Goal: Task Accomplishment & Management: Manage account settings

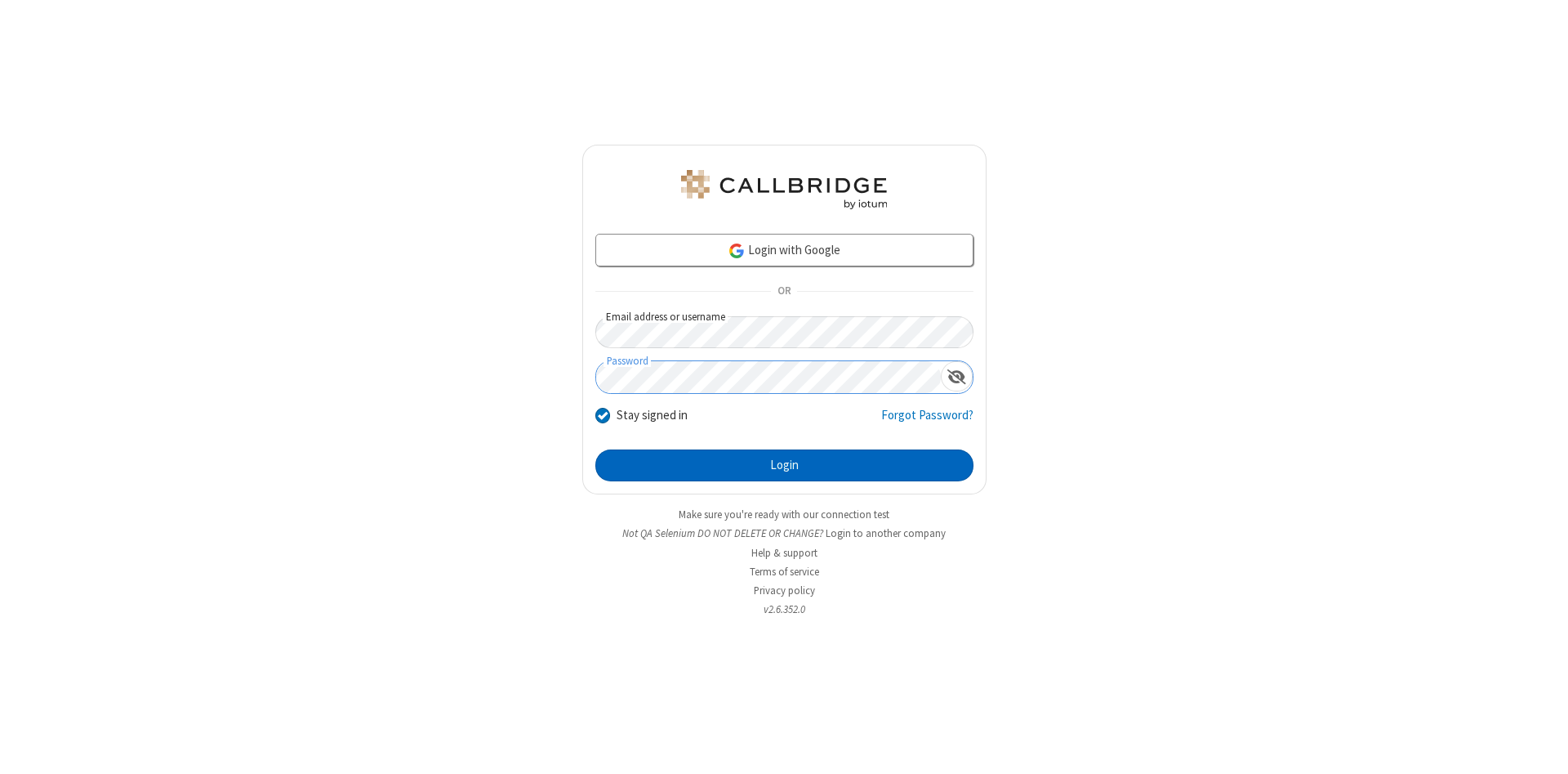
click at [784, 465] on button "Login" at bounding box center [784, 465] width 378 height 33
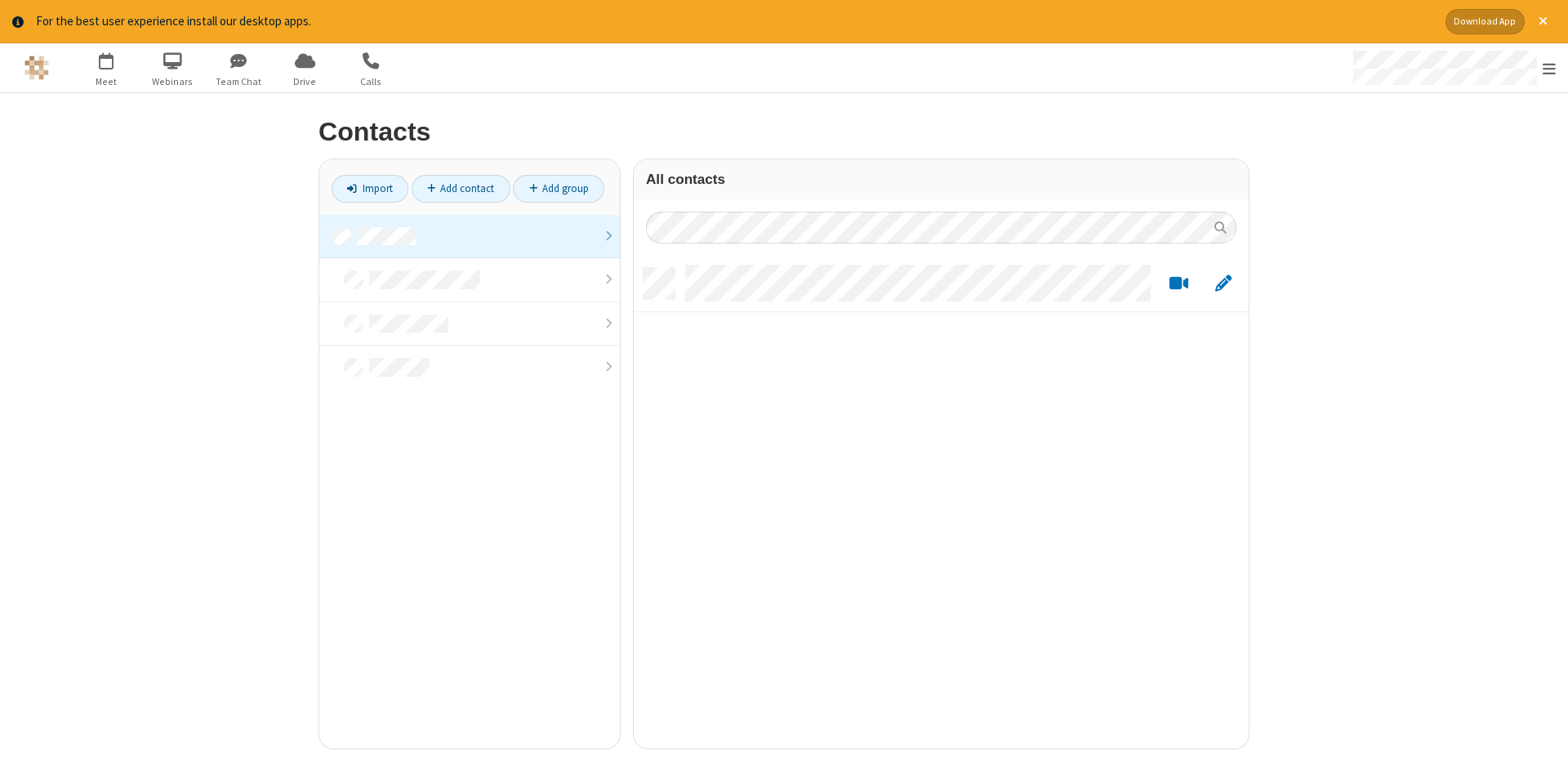
scroll to position [493, 615]
click at [469, 236] on link at bounding box center [469, 236] width 301 height 44
click at [461, 187] on link "Add contact" at bounding box center [461, 188] width 99 height 28
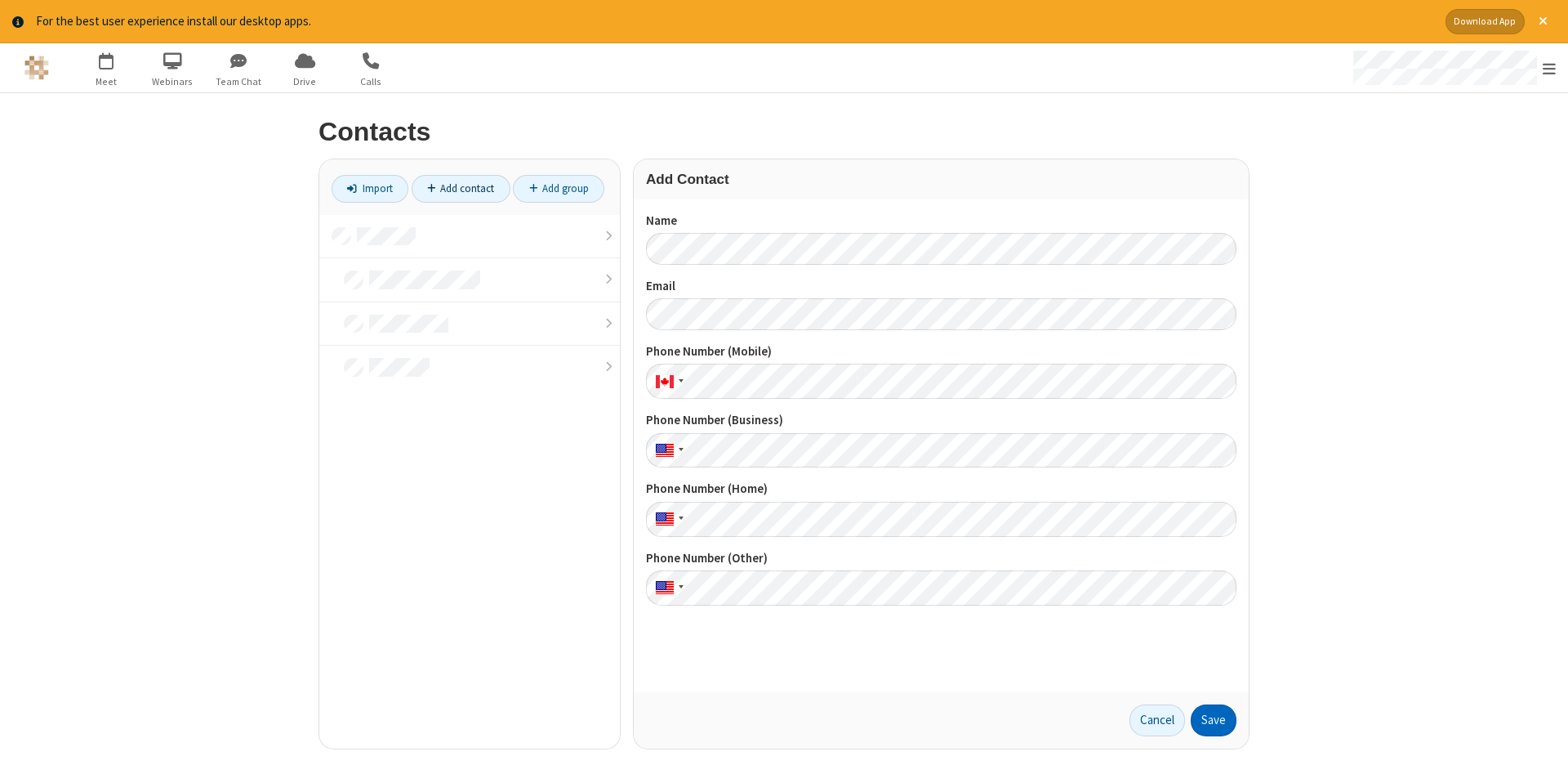
click at [1214, 720] on button "Save" at bounding box center [1213, 721] width 46 height 33
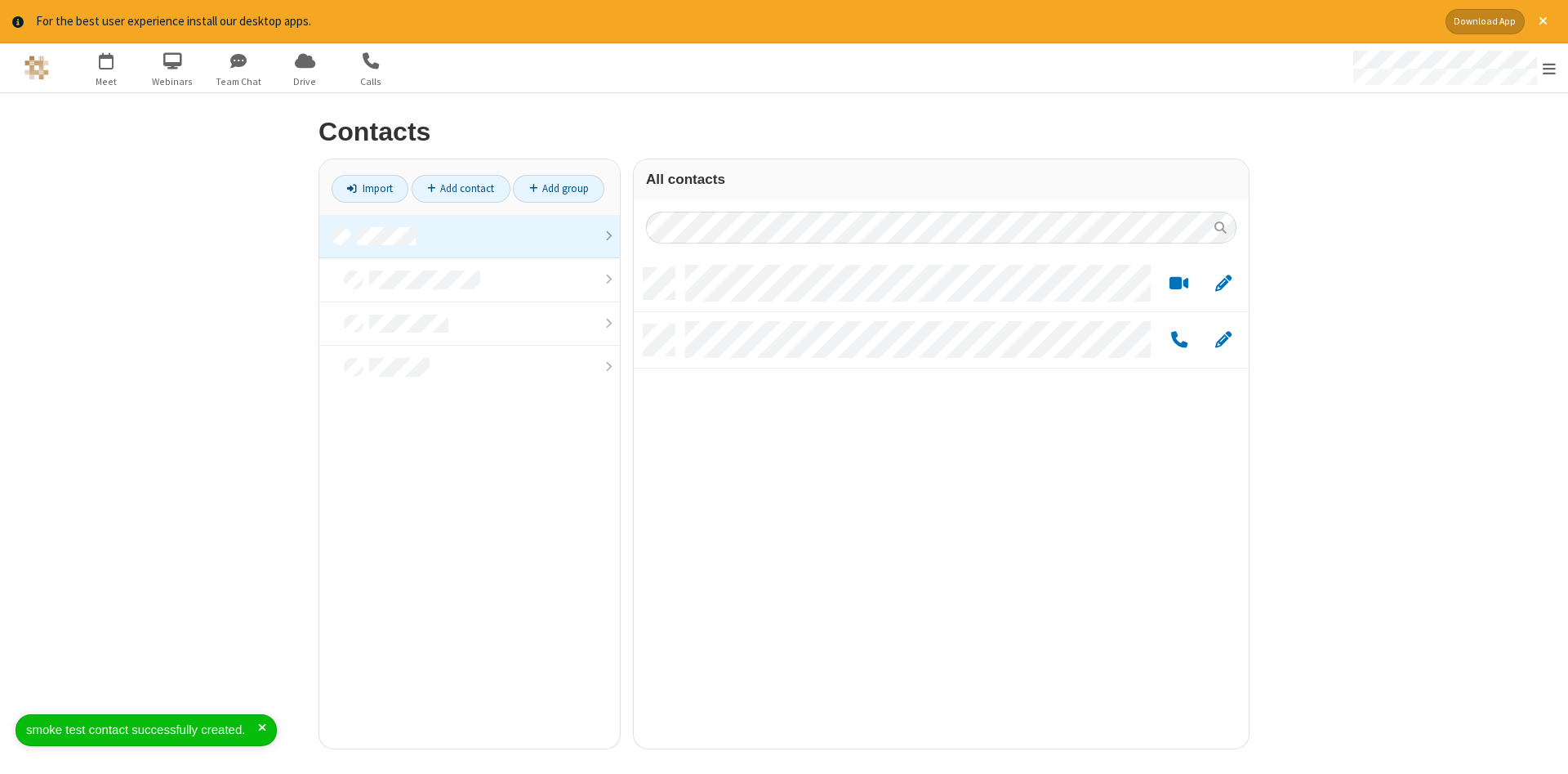
scroll to position [493, 615]
click at [461, 187] on link "Add contact" at bounding box center [461, 188] width 99 height 28
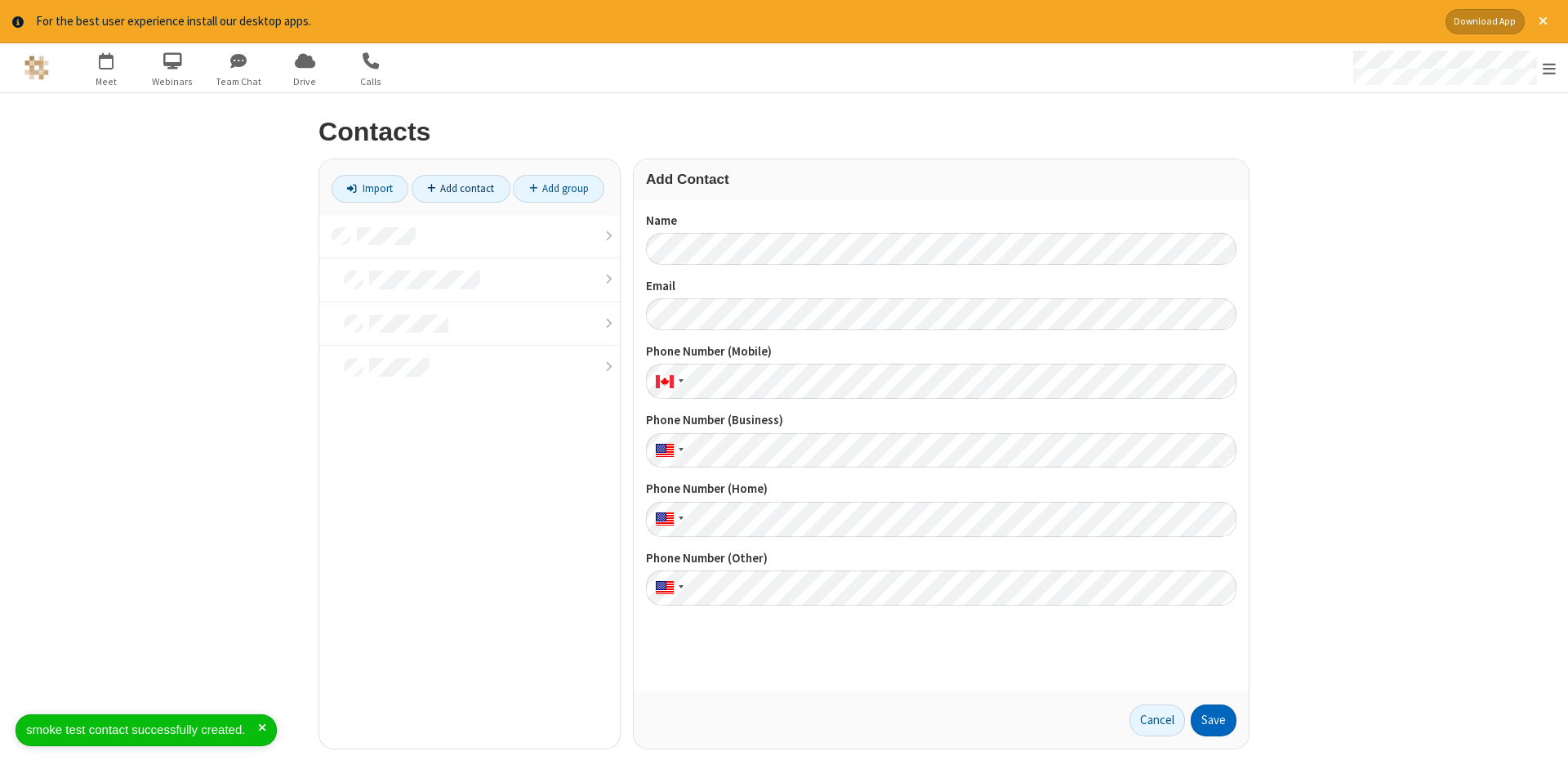
click at [1214, 720] on button "Save" at bounding box center [1213, 721] width 46 height 33
